Goal: Communication & Community: Answer question/provide support

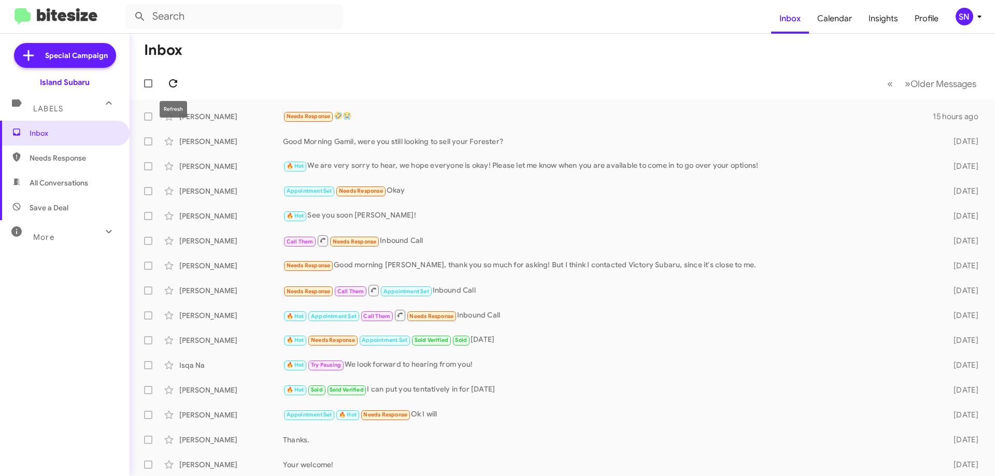
click at [177, 85] on icon at bounding box center [173, 83] width 12 height 12
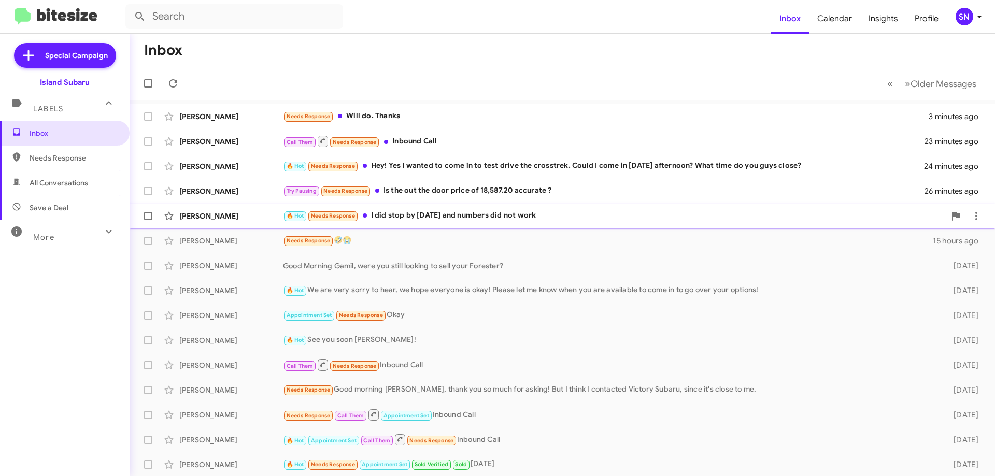
click at [500, 216] on div "🔥 Hot Needs Response I did stop by [DATE] and numbers did not work" at bounding box center [614, 216] width 662 height 12
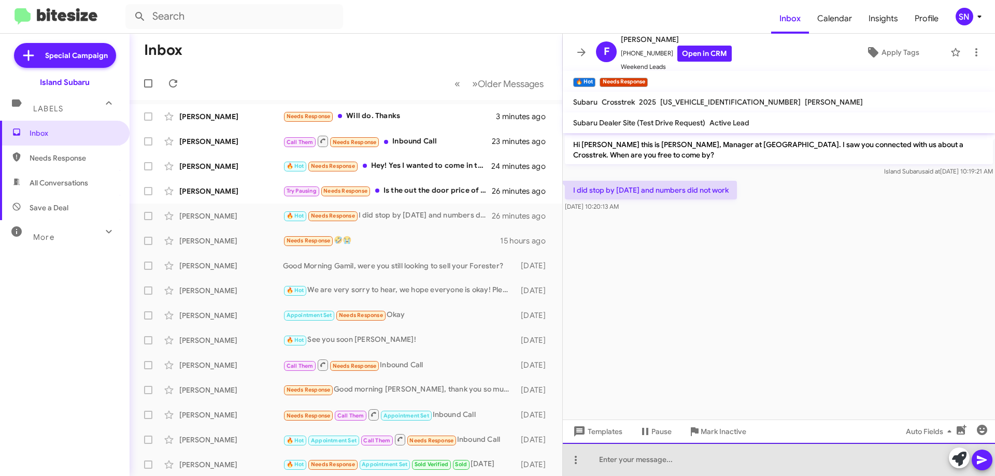
click at [660, 457] on div at bounding box center [779, 459] width 432 height 33
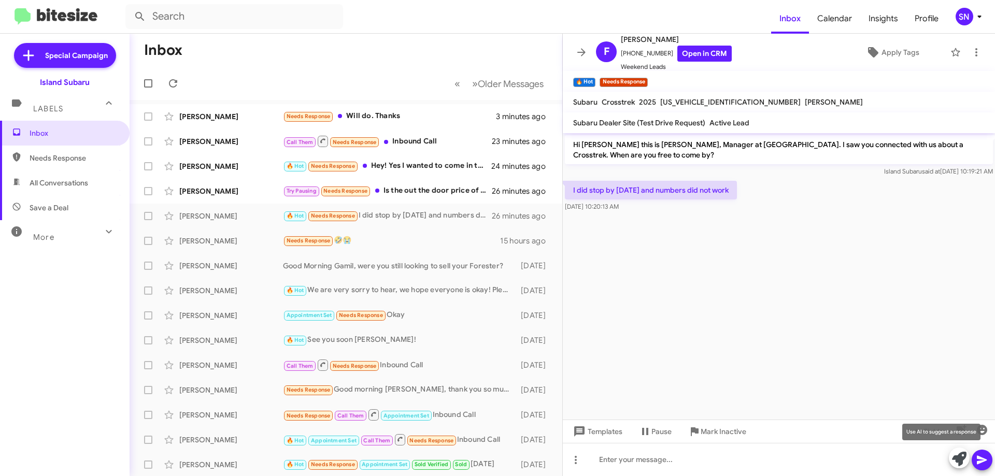
click at [961, 456] on icon at bounding box center [959, 459] width 15 height 15
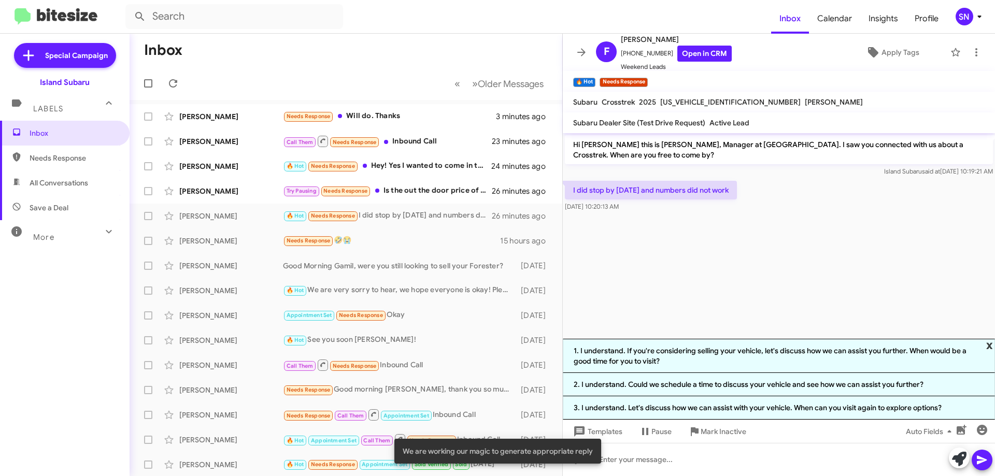
click at [988, 346] on span "x" at bounding box center [989, 345] width 7 height 12
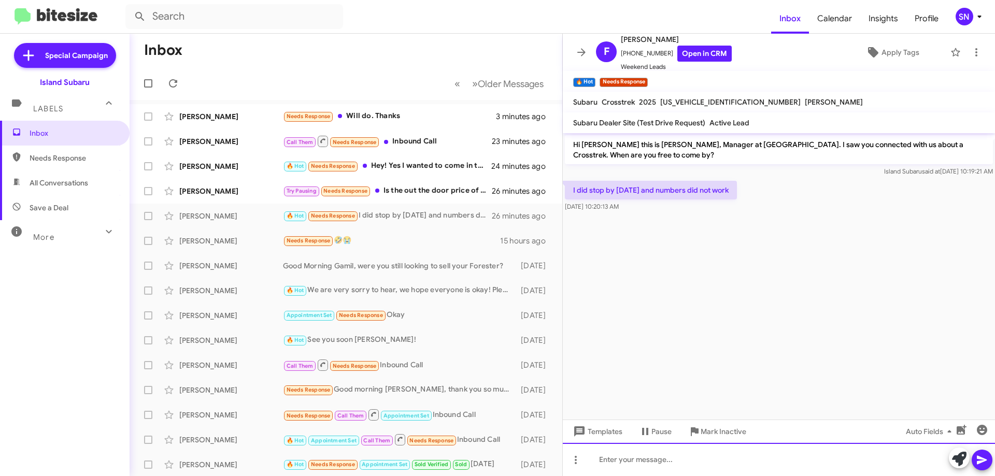
click at [640, 459] on div at bounding box center [779, 459] width 432 height 33
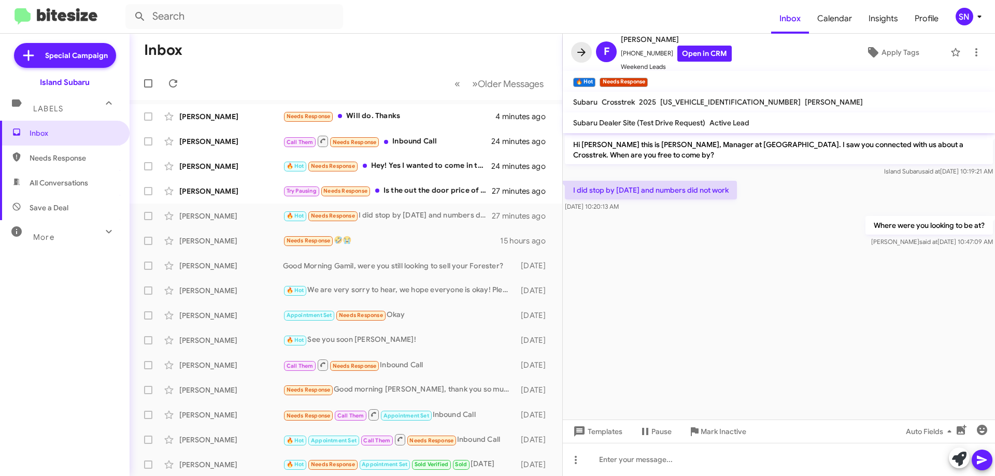
click at [583, 58] on icon at bounding box center [581, 52] width 12 height 12
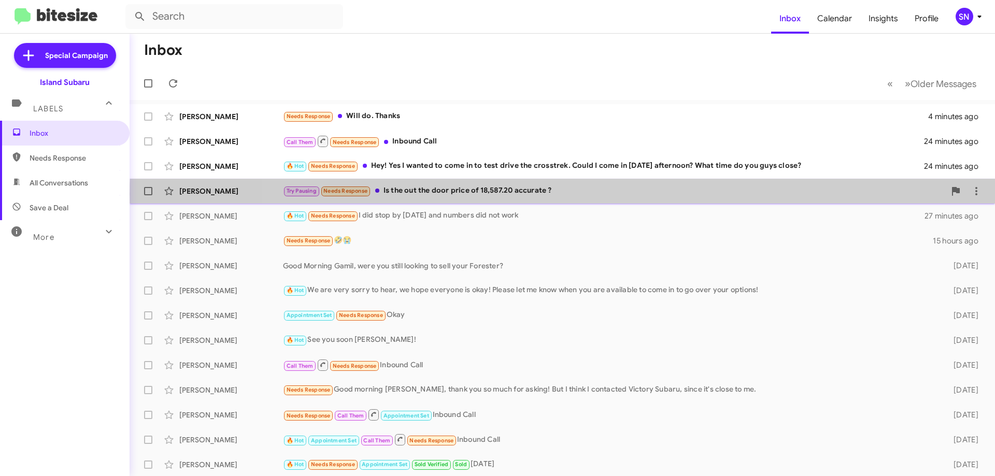
click at [570, 194] on div "Try Pausing Needs Response Is the out the door price of 18,587.20 accurate ?" at bounding box center [614, 191] width 662 height 12
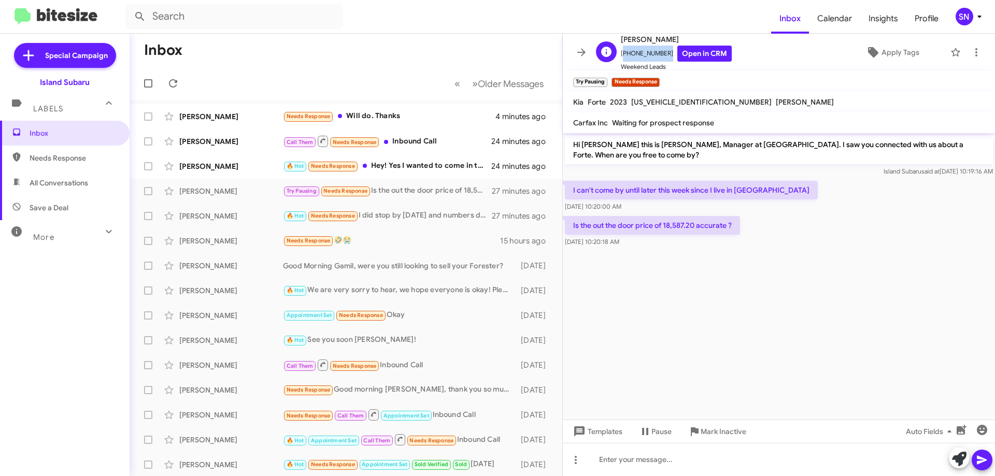
drag, startPoint x: 662, startPoint y: 52, endPoint x: 619, endPoint y: 54, distance: 43.0
click at [619, 54] on div "O [PERSON_NAME] [PHONE_NUMBER] Open in CRM Weekend Leads" at bounding box center [662, 52] width 140 height 39
copy span "[PHONE_NUMBER]"
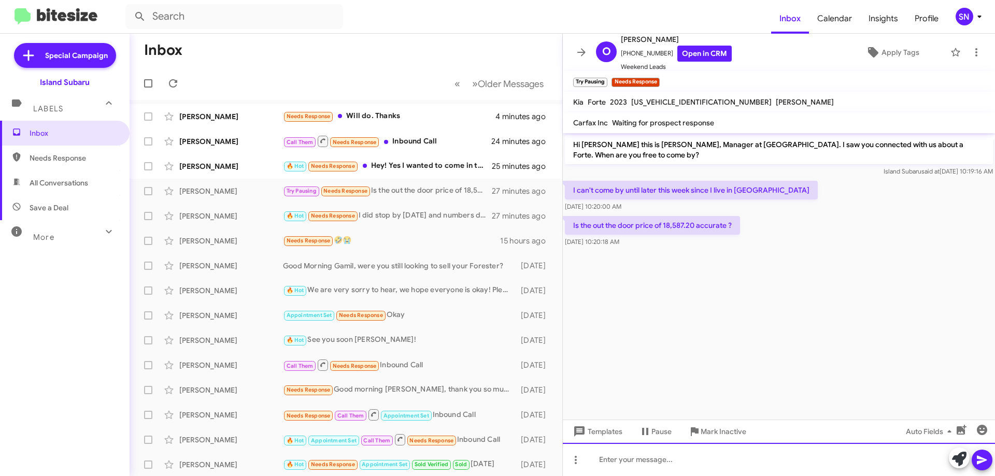
click at [665, 456] on div at bounding box center [779, 459] width 432 height 33
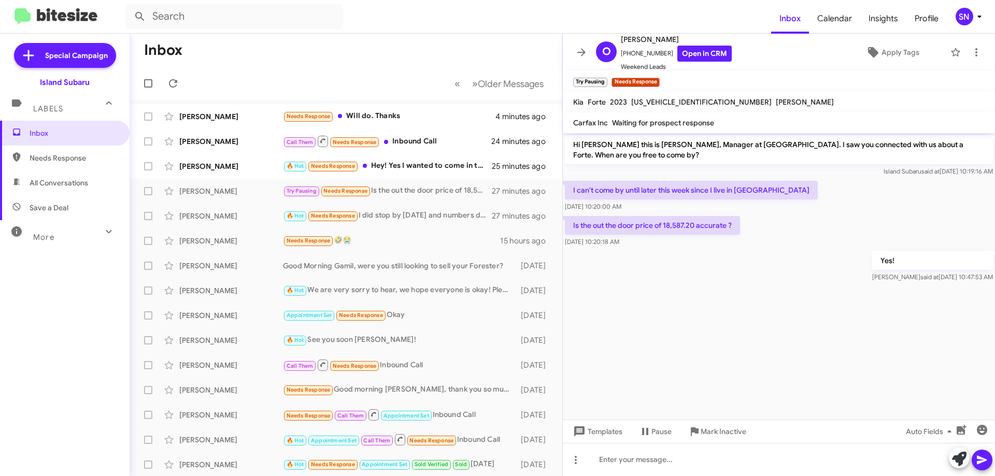
click at [588, 47] on span at bounding box center [581, 52] width 21 height 12
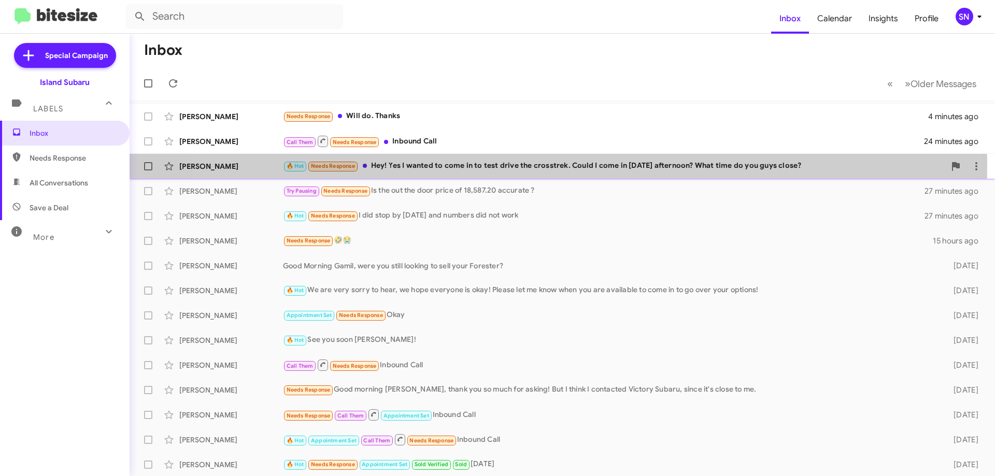
click at [523, 165] on div "🔥 Hot Needs Response Hey! Yes I wanted to come in to test drive the crosstrek. …" at bounding box center [614, 166] width 662 height 12
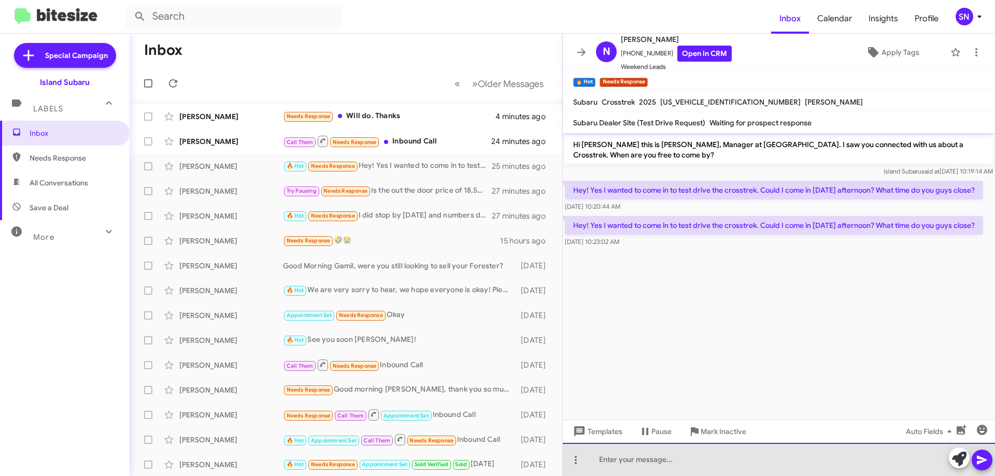
click at [643, 469] on div at bounding box center [779, 459] width 432 height 33
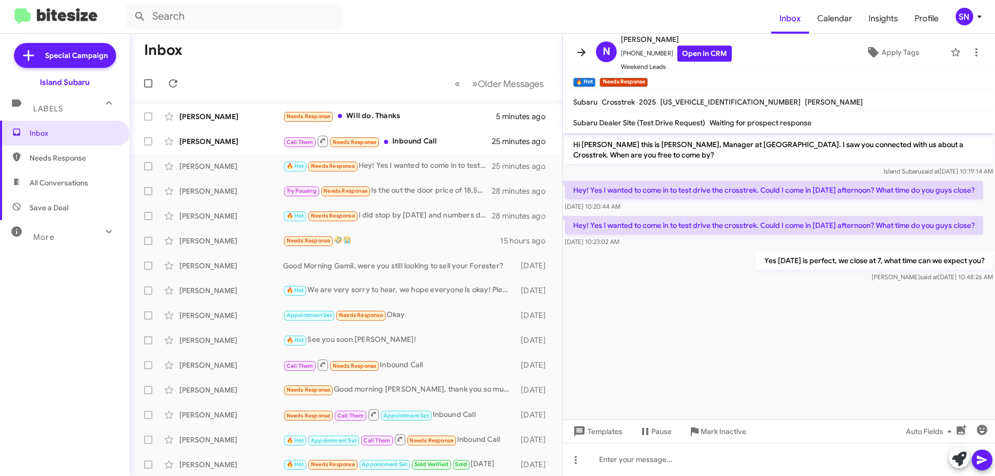
click at [582, 46] on icon at bounding box center [581, 52] width 12 height 12
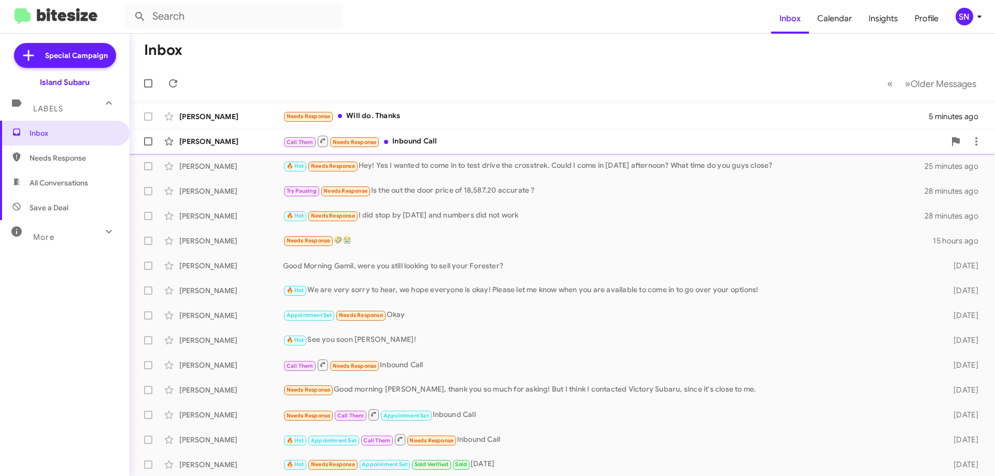
click at [492, 143] on div "Call Them Needs Response Inbound Call" at bounding box center [614, 141] width 662 height 13
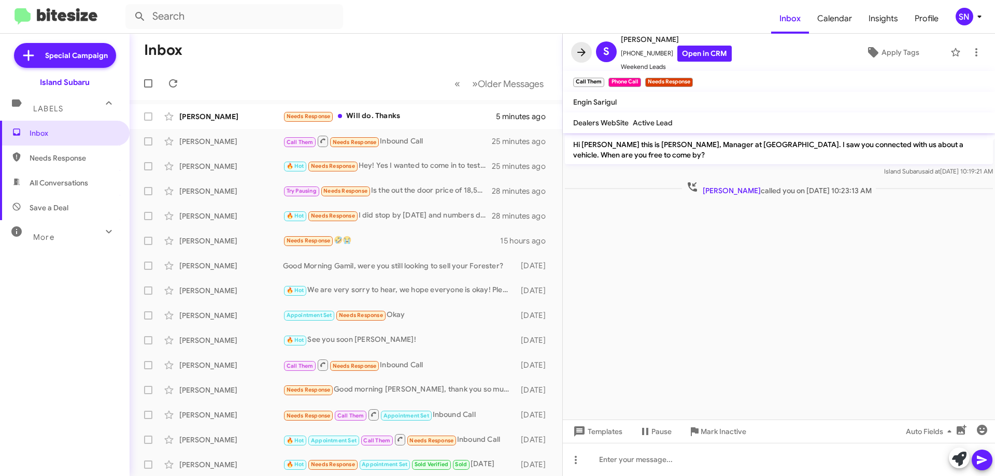
click at [581, 52] on icon at bounding box center [581, 52] width 8 height 8
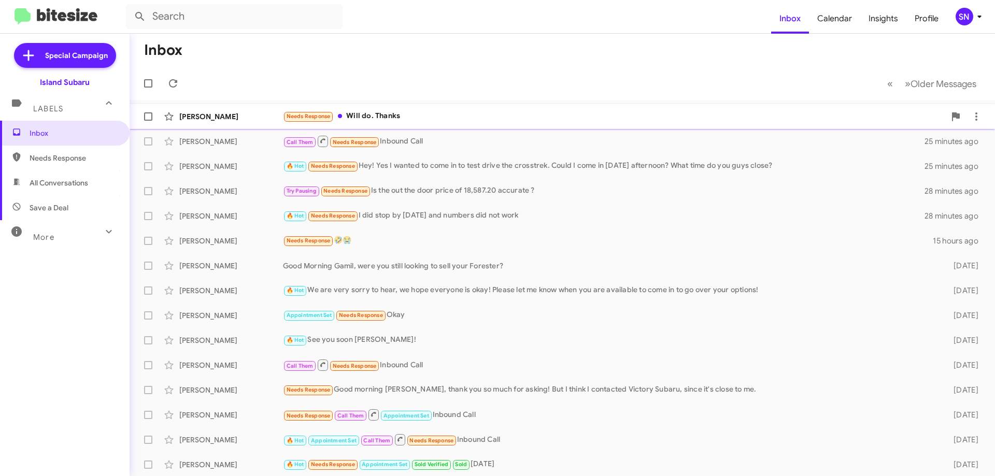
click at [480, 116] on div "Needs Response Will do. Thanks" at bounding box center [614, 116] width 662 height 12
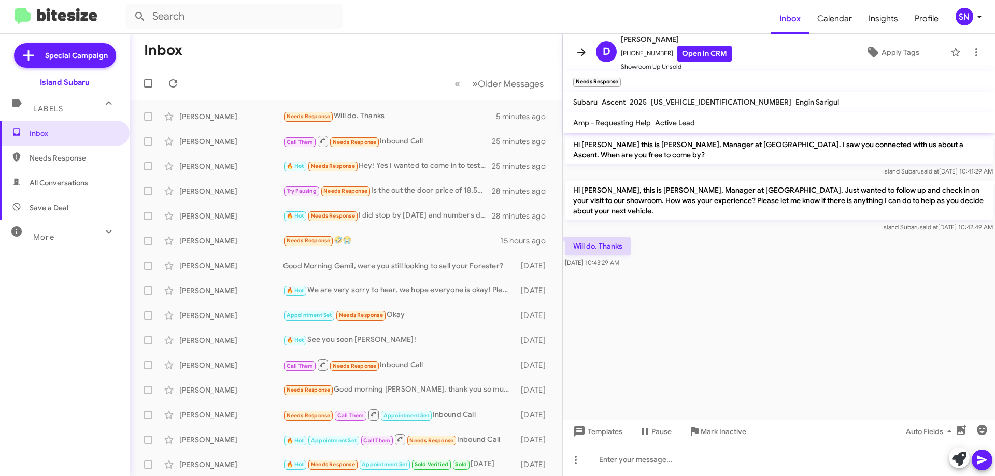
click at [584, 45] on button at bounding box center [581, 52] width 21 height 21
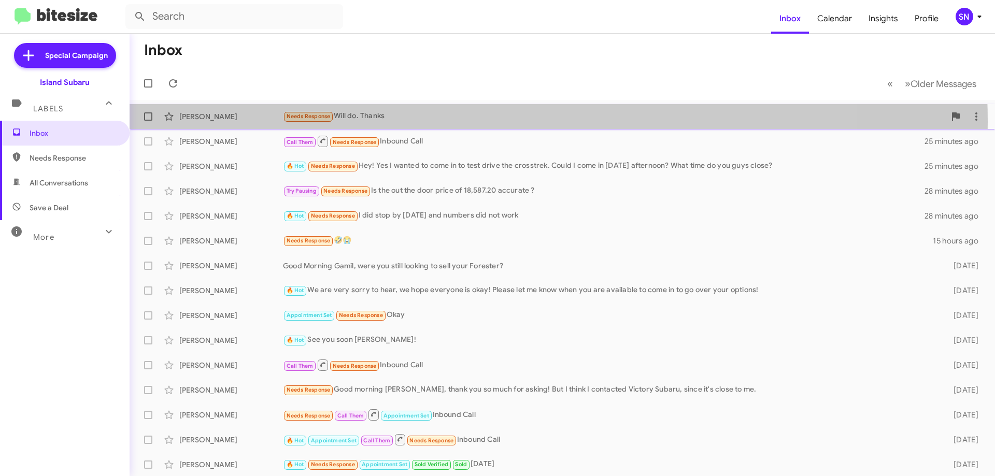
click at [461, 122] on div "Needs Response Will do. Thanks" at bounding box center [614, 116] width 662 height 12
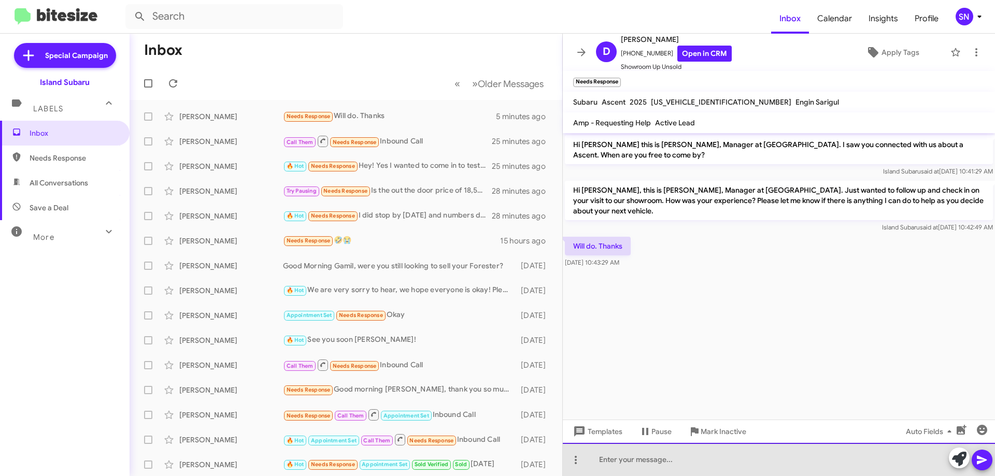
click at [636, 459] on div at bounding box center [779, 459] width 432 height 33
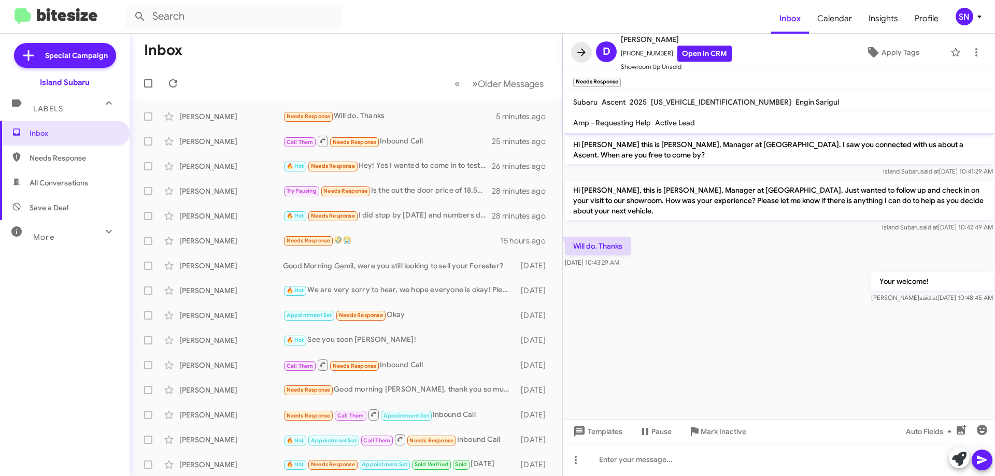
click at [575, 51] on icon at bounding box center [581, 52] width 12 height 12
